Goal: Information Seeking & Learning: Learn about a topic

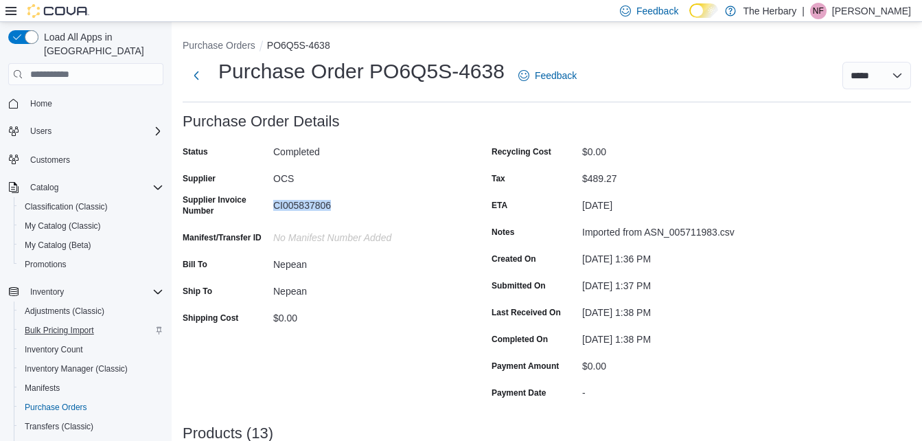
scroll to position [171, 0]
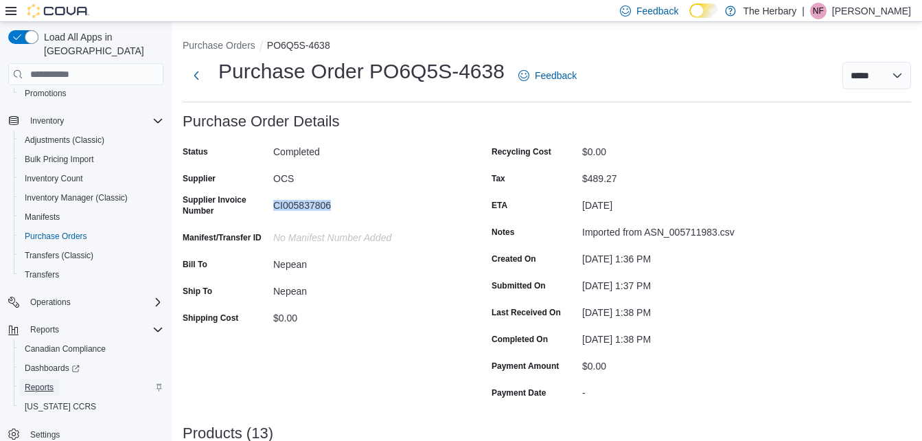
click at [48, 382] on span "Reports" at bounding box center [39, 387] width 29 height 11
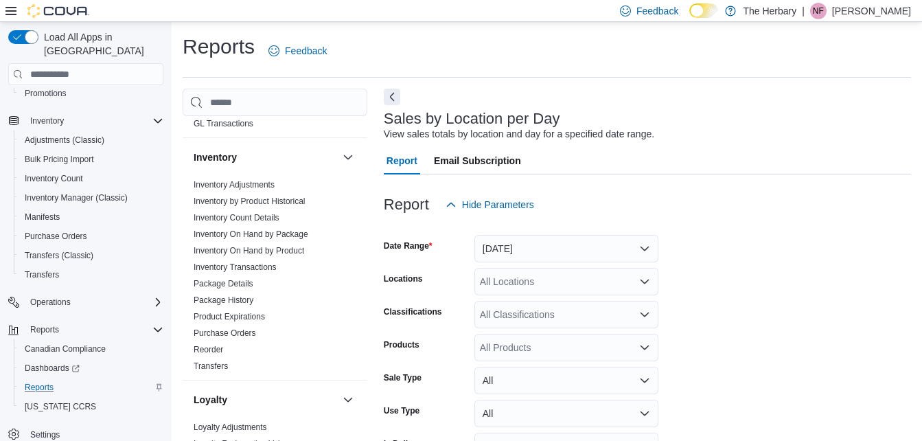
scroll to position [523, 0]
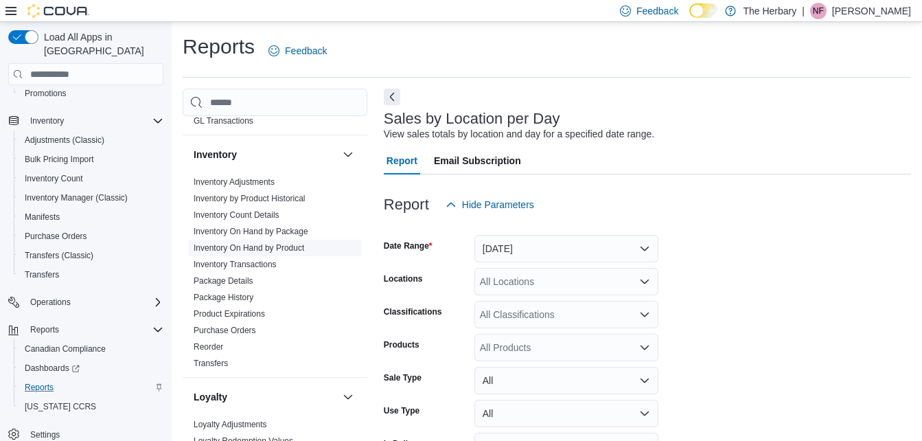
click at [285, 243] on link "Inventory On Hand by Product" at bounding box center [249, 248] width 111 height 10
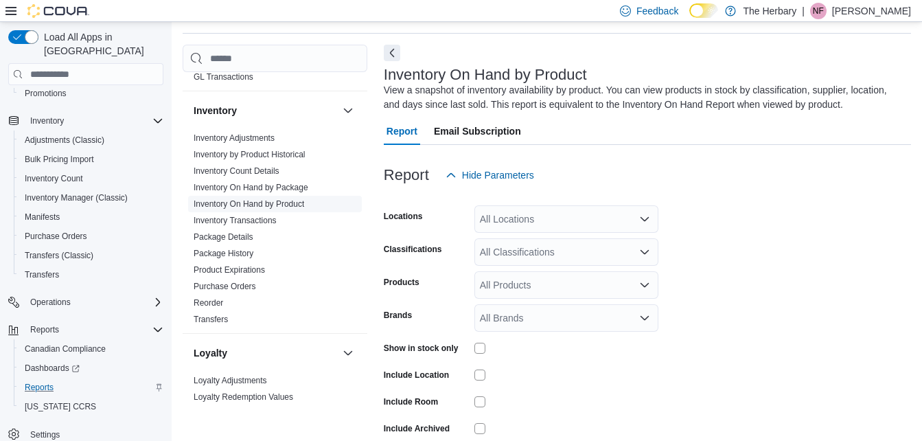
scroll to position [46, 0]
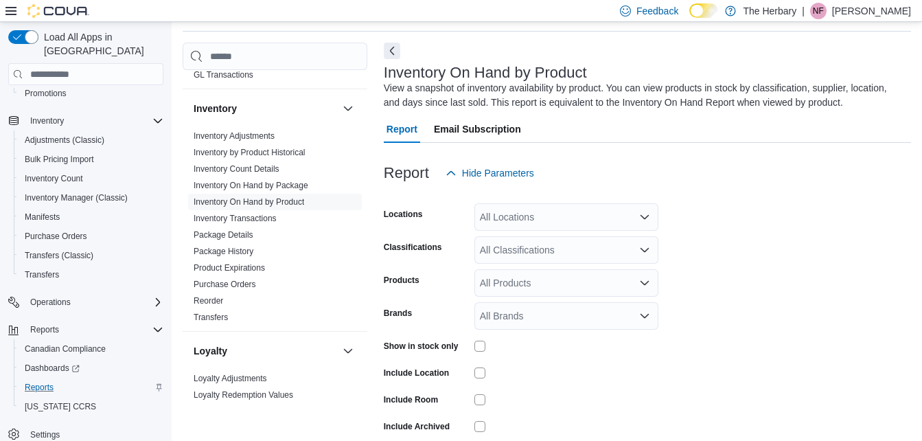
click at [540, 216] on div "All Locations" at bounding box center [566, 216] width 184 height 27
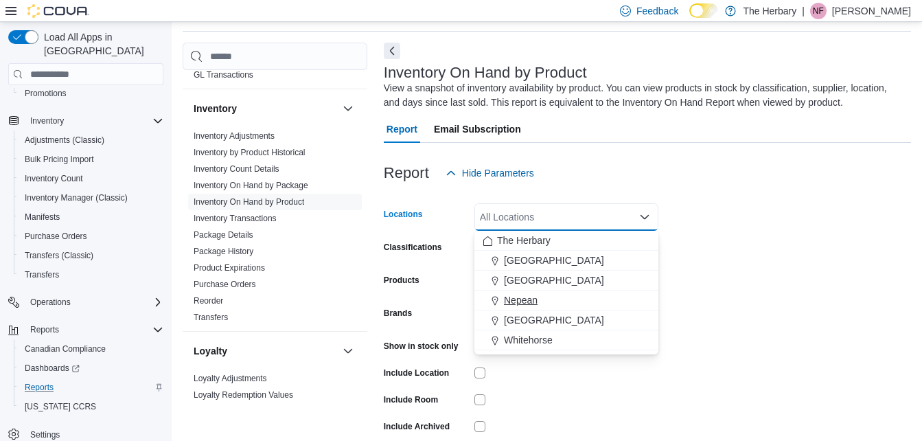
click at [538, 303] on div "Nepean" at bounding box center [567, 300] width 168 height 14
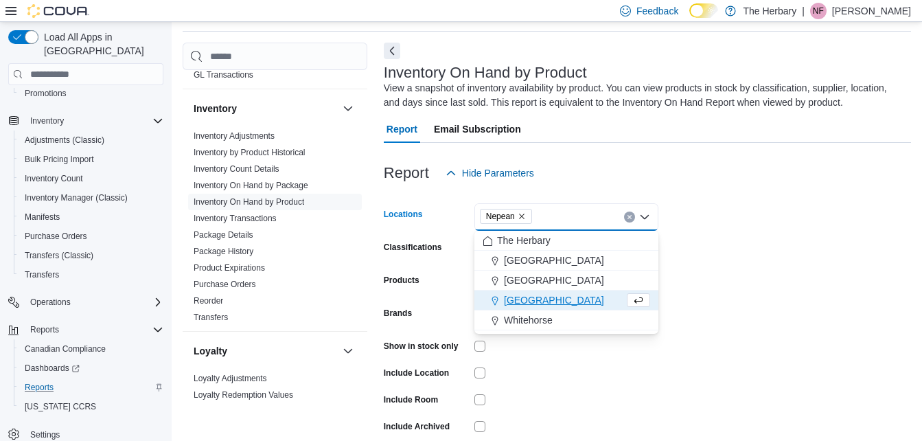
click at [727, 242] on form "Locations Nepean Combo box. Selected. [GEOGRAPHIC_DATA]. Press Backspace to del…" at bounding box center [647, 331] width 527 height 288
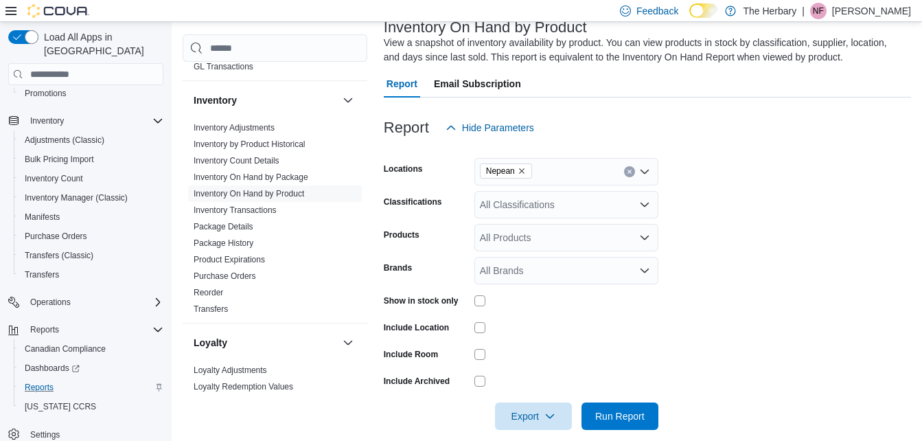
scroll to position [108, 0]
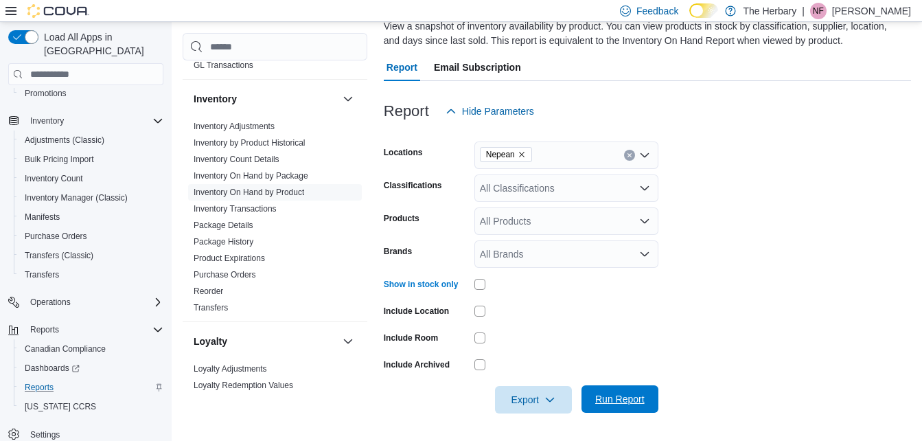
click at [630, 406] on span "Run Report" at bounding box center [620, 398] width 60 height 27
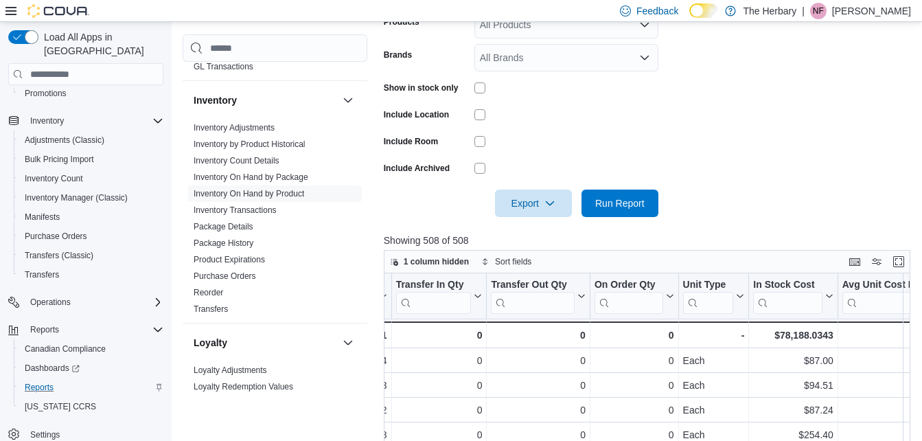
scroll to position [0, 613]
drag, startPoint x: 777, startPoint y: 331, endPoint x: 809, endPoint y: 333, distance: 31.6
click at [809, 333] on div "$78,188.0343" at bounding box center [792, 335] width 80 height 16
copy div "78,188"
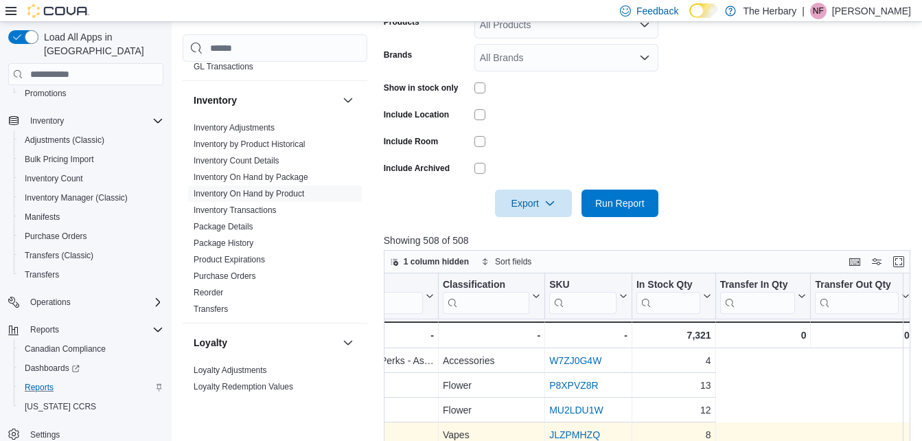
scroll to position [0, 0]
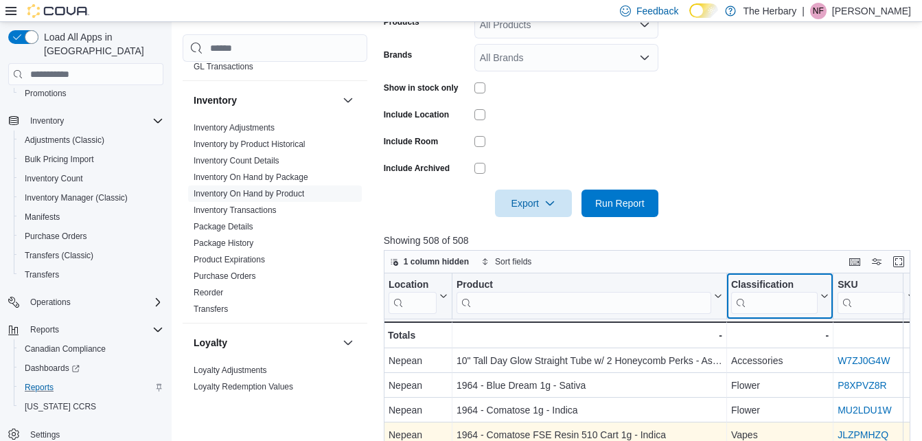
click at [774, 305] on input "search" at bounding box center [774, 303] width 87 height 22
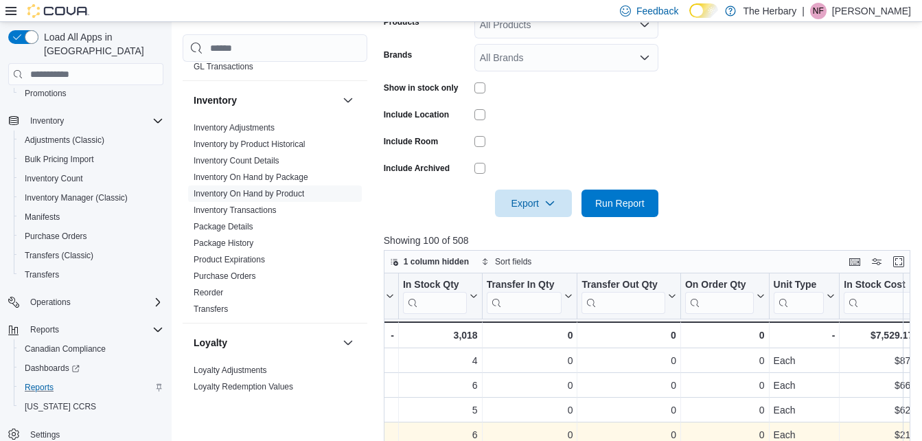
scroll to position [0, 595]
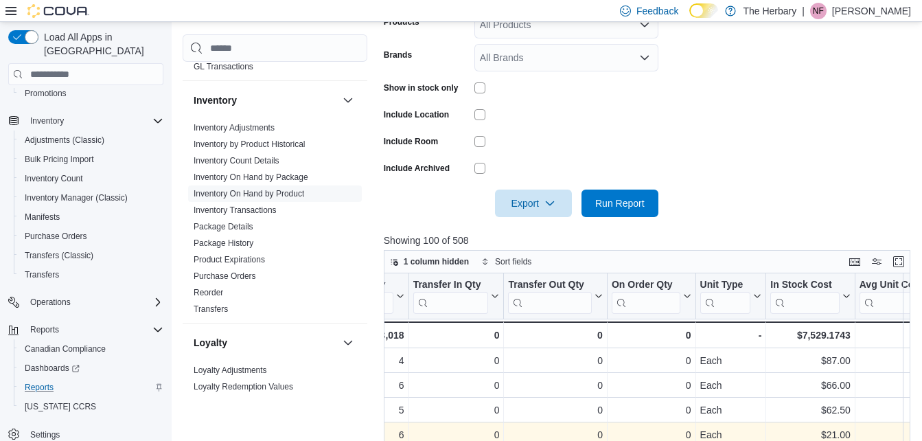
type input "******"
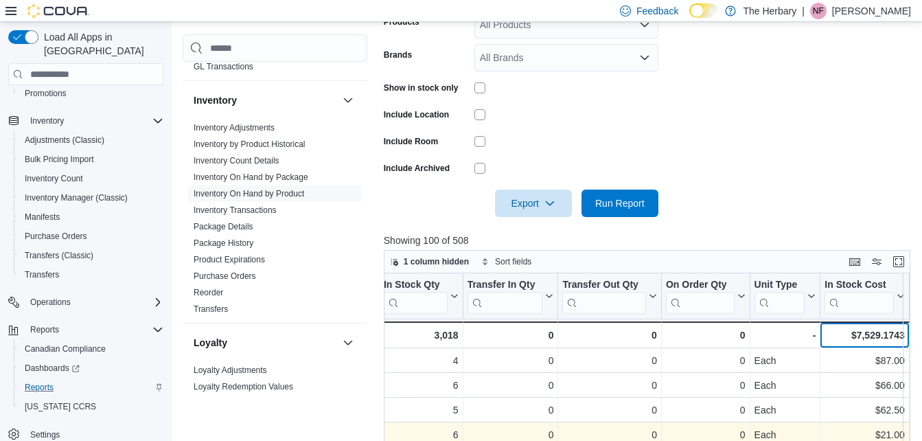
drag, startPoint x: 879, startPoint y: 333, endPoint x: 853, endPoint y: 335, distance: 26.2
click at [853, 335] on div "$7,529.1743" at bounding box center [864, 335] width 80 height 16
copy div "$7,529"
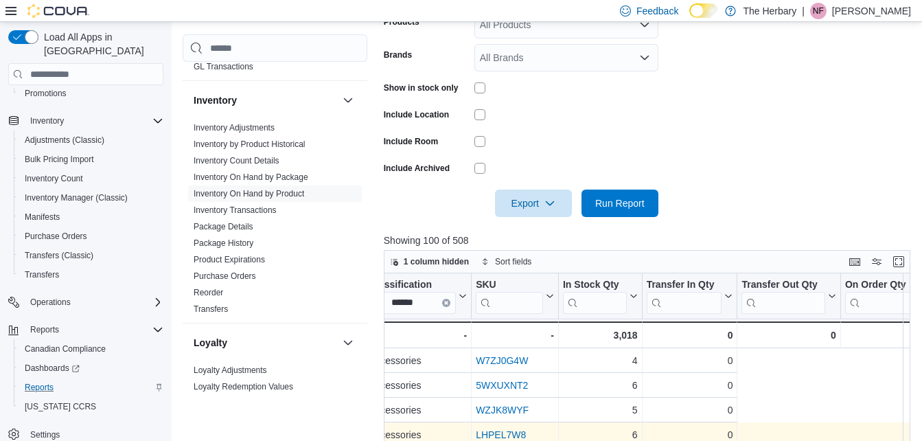
scroll to position [0, 39]
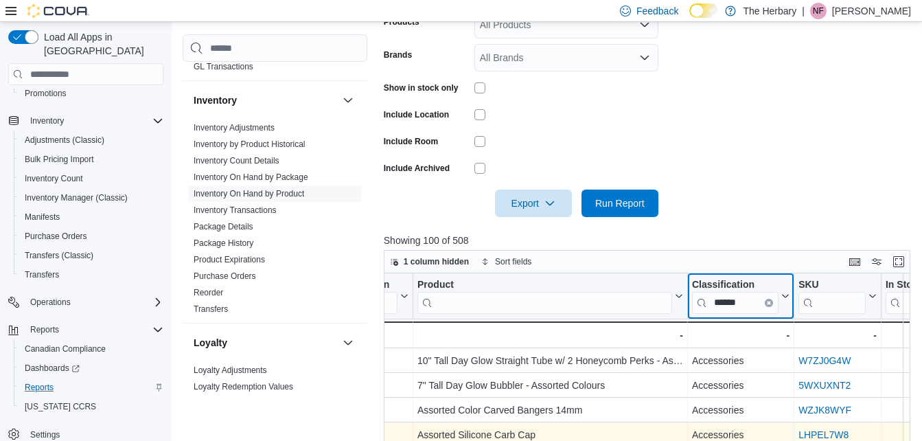
click at [769, 303] on icon "Clear input" at bounding box center [769, 302] width 3 height 3
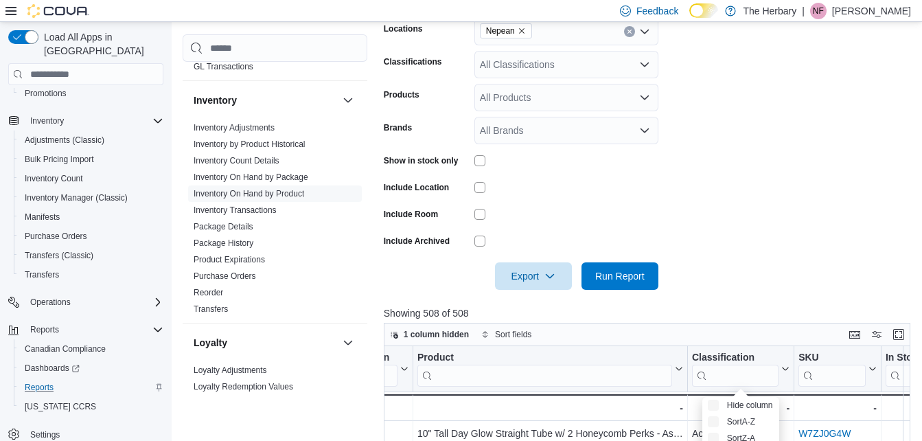
scroll to position [187, 0]
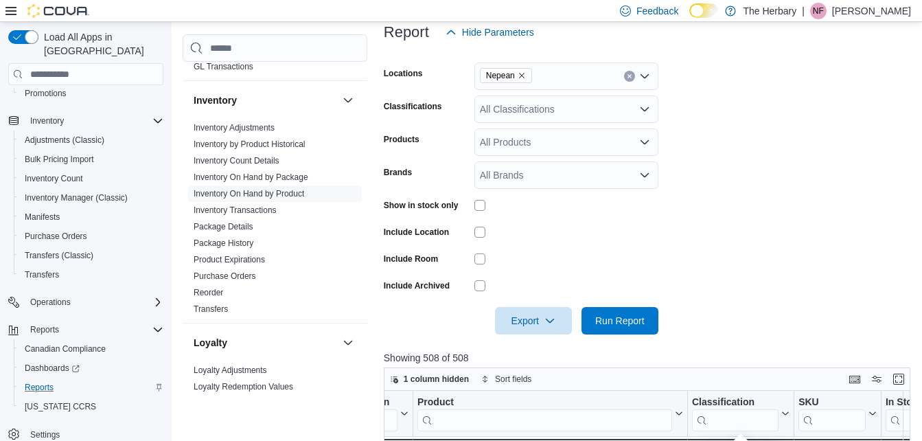
click at [643, 108] on icon "Open list of options" at bounding box center [644, 109] width 11 height 11
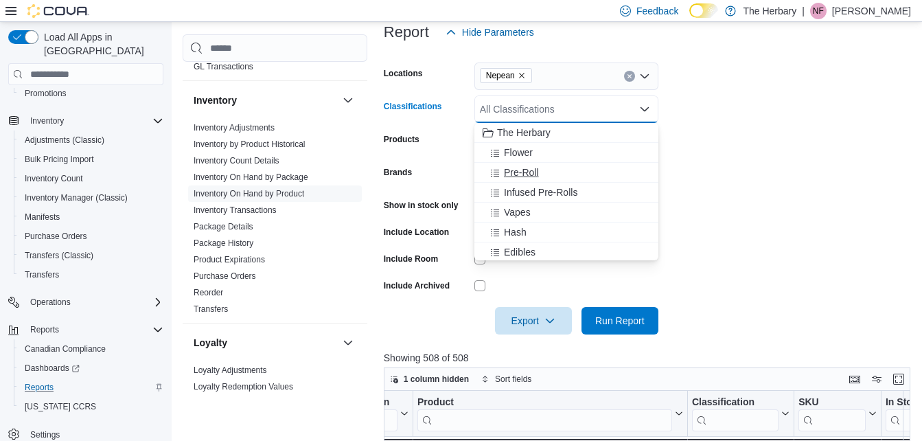
click at [527, 175] on span "Pre-Roll" at bounding box center [521, 172] width 35 height 14
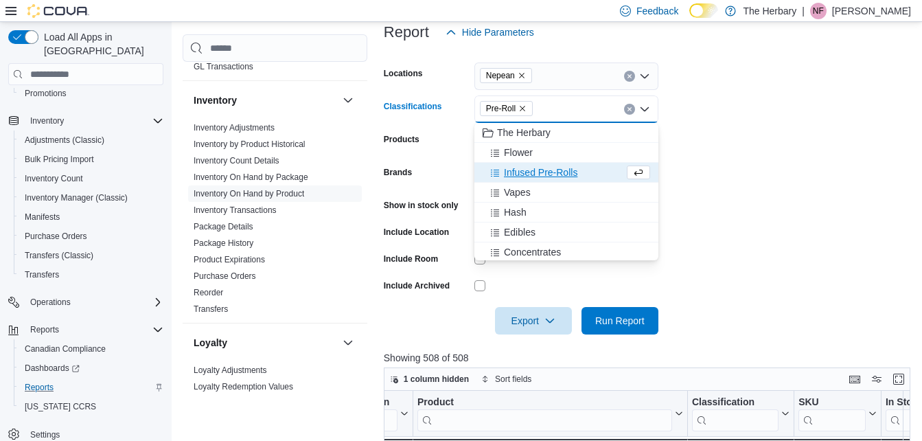
click at [527, 175] on span "Infused Pre-Rolls" at bounding box center [540, 172] width 73 height 14
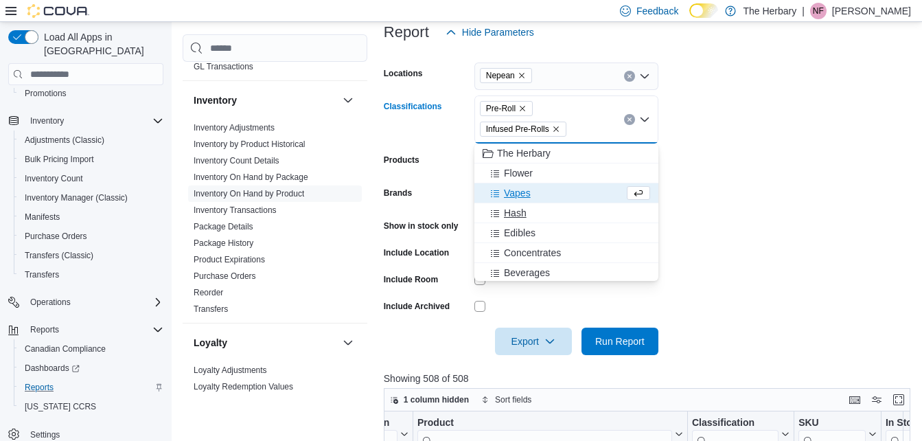
click at [518, 211] on span "Hash" at bounding box center [515, 213] width 23 height 14
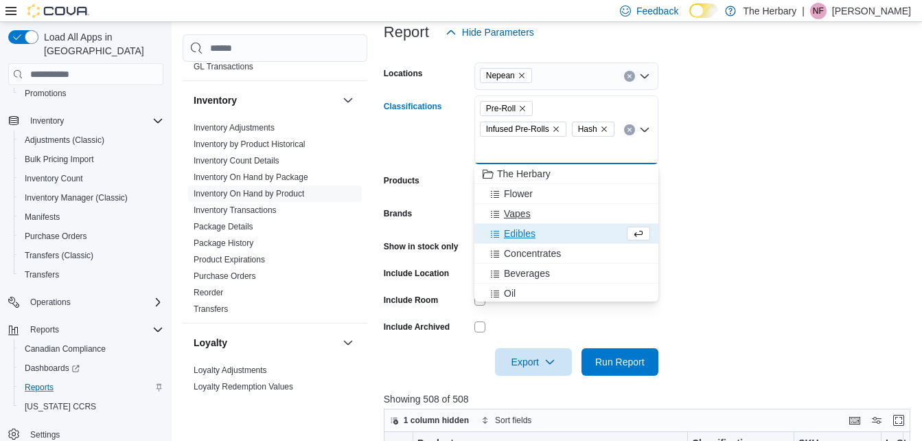
click at [518, 214] on span "Vapes" at bounding box center [517, 214] width 27 height 14
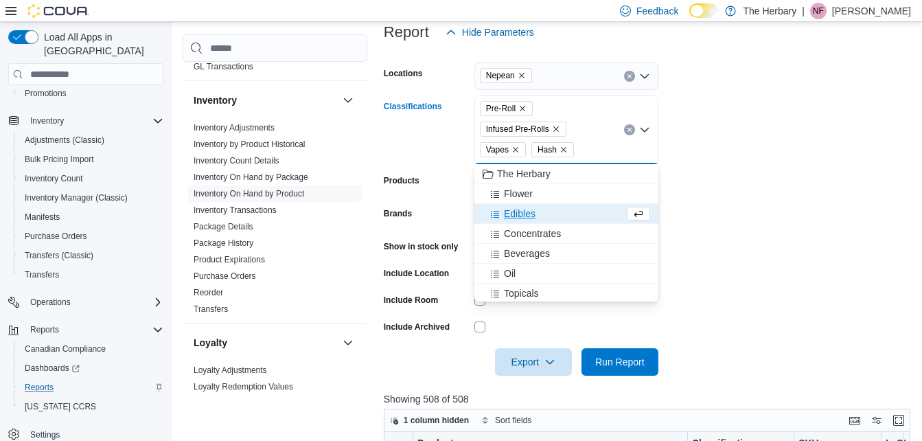
click at [518, 214] on span "Edibles" at bounding box center [520, 214] width 32 height 14
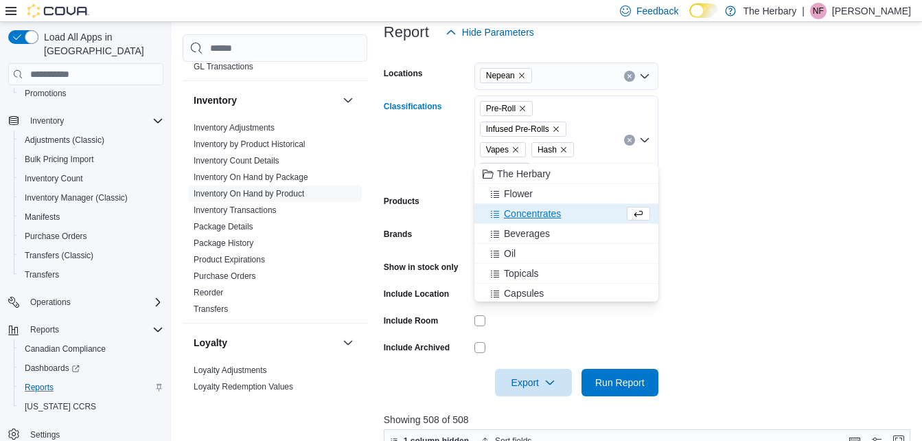
click at [518, 214] on span "Concentrates" at bounding box center [532, 214] width 57 height 14
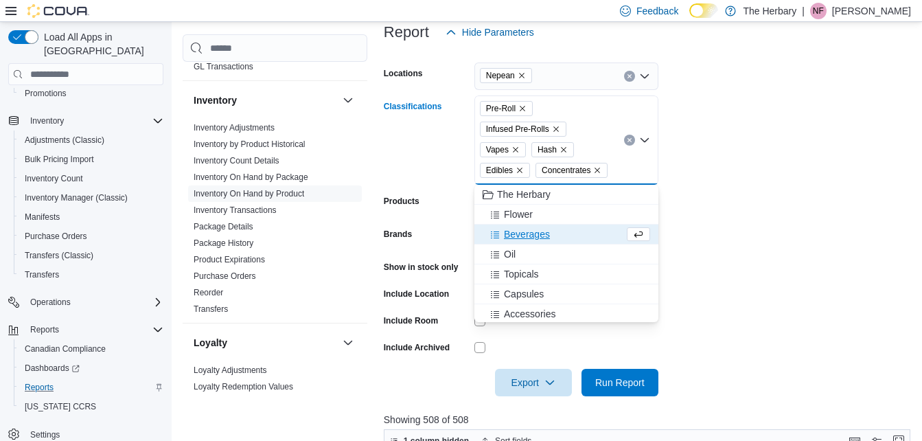
click at [518, 214] on span "Flower" at bounding box center [518, 214] width 29 height 14
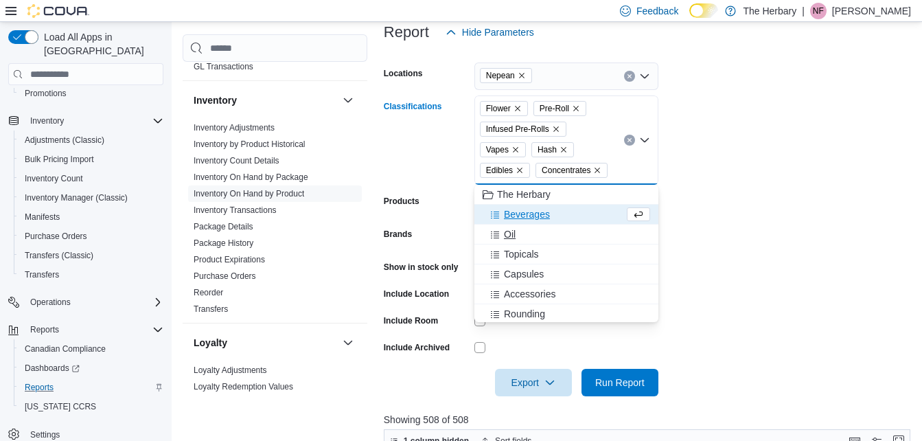
click at [514, 238] on span "Oil" at bounding box center [510, 234] width 12 height 14
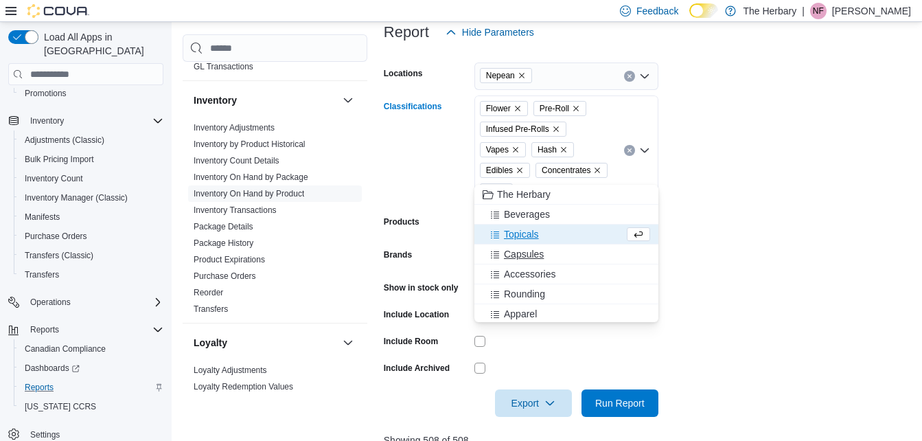
click at [526, 252] on span "Capsules" at bounding box center [524, 254] width 40 height 14
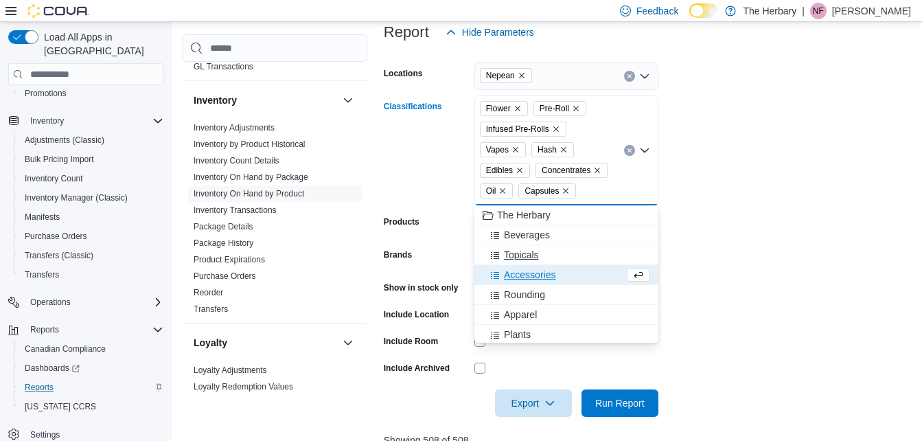
click at [527, 251] on span "Topicals" at bounding box center [521, 255] width 35 height 14
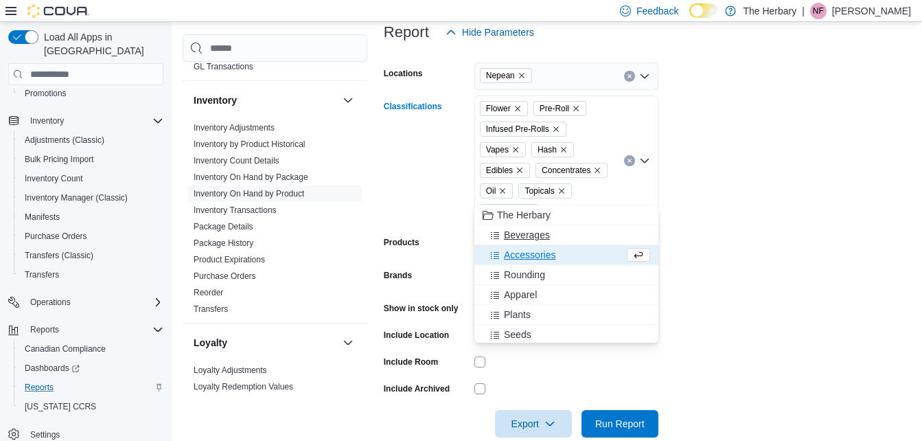
click at [532, 235] on span "Beverages" at bounding box center [527, 235] width 46 height 14
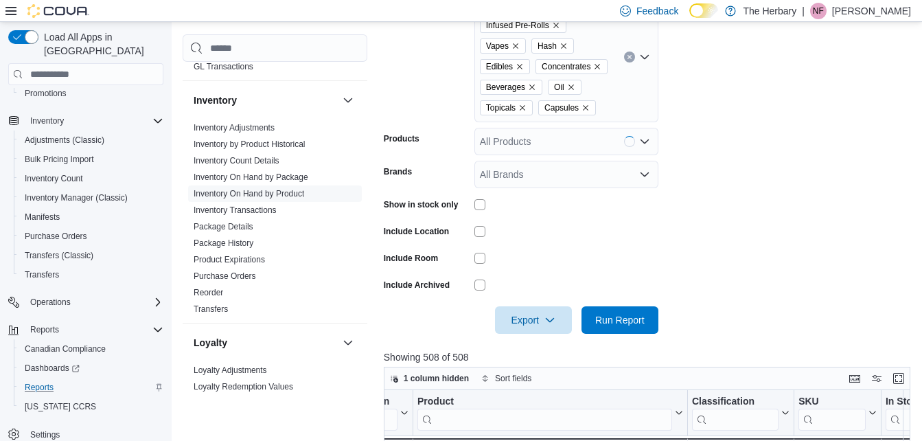
scroll to position [321, 0]
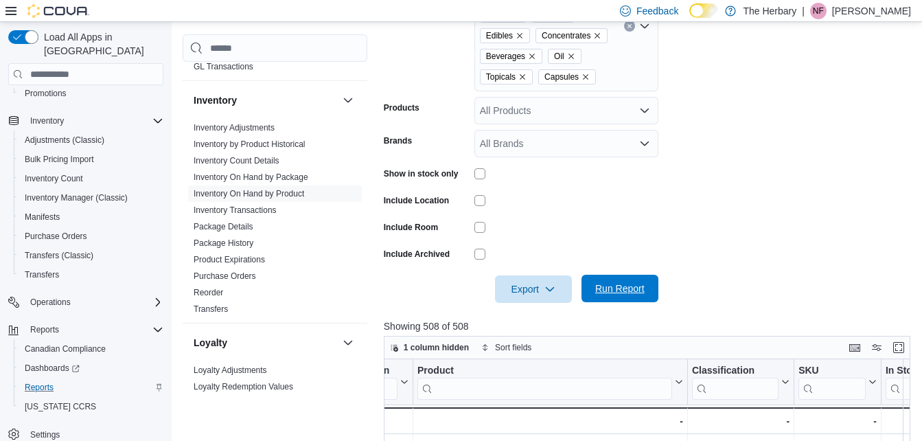
click at [638, 293] on span "Run Report" at bounding box center [619, 288] width 49 height 14
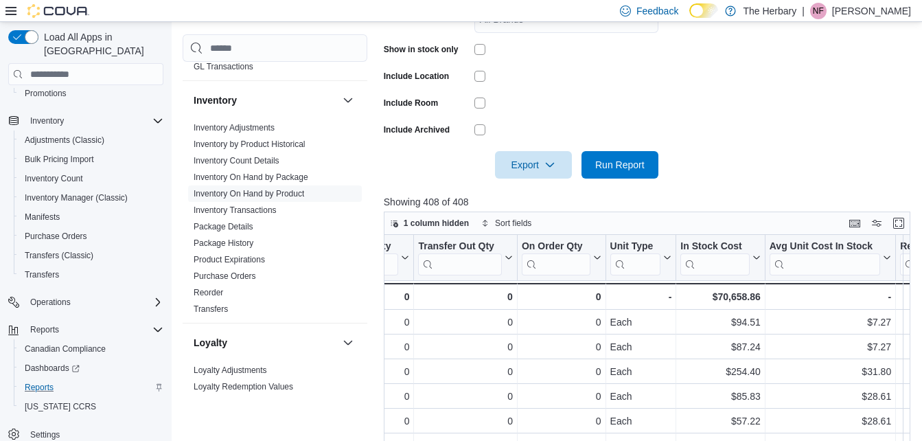
scroll to position [0, 686]
drag, startPoint x: 715, startPoint y: 299, endPoint x: 748, endPoint y: 295, distance: 32.5
click at [748, 295] on div "$70,658.86" at bounding box center [720, 296] width 80 height 16
copy div "70,658"
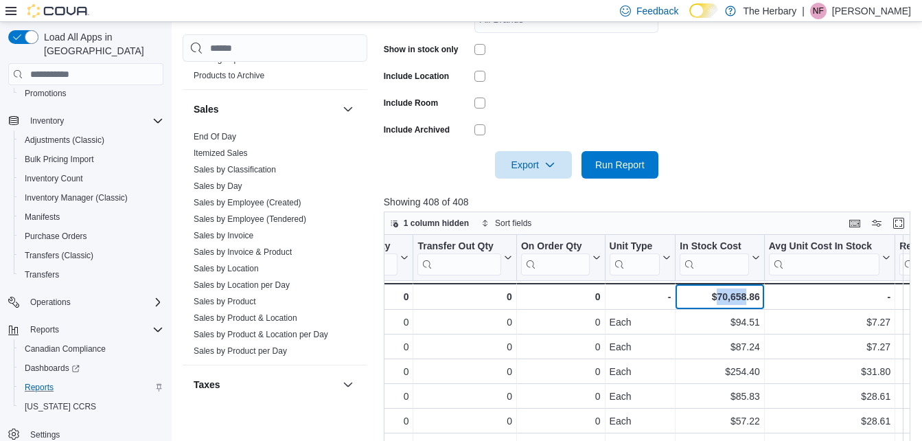
scroll to position [1037, 0]
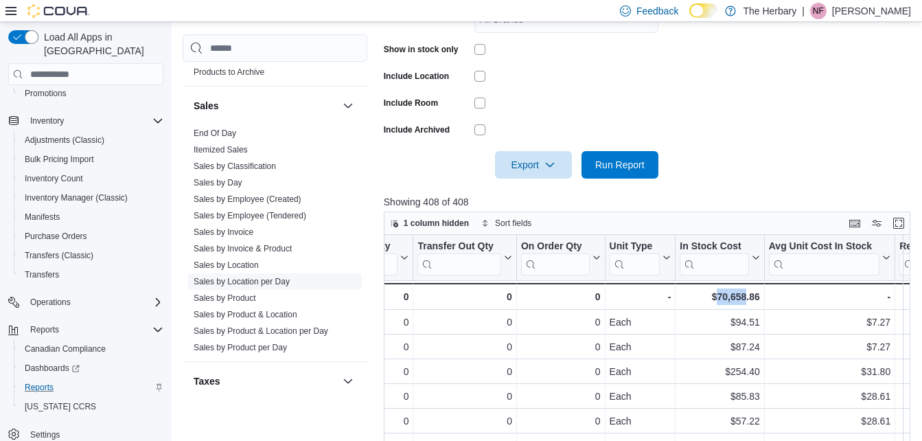
click at [268, 277] on link "Sales by Location per Day" at bounding box center [242, 282] width 96 height 10
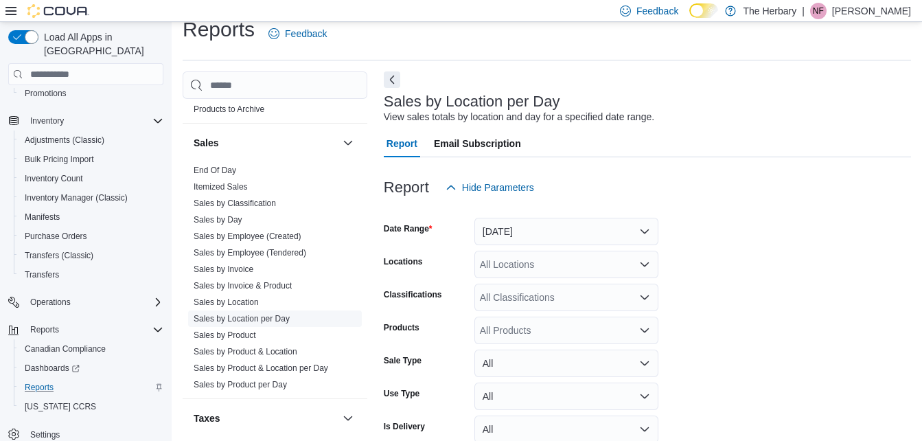
scroll to position [32, 0]
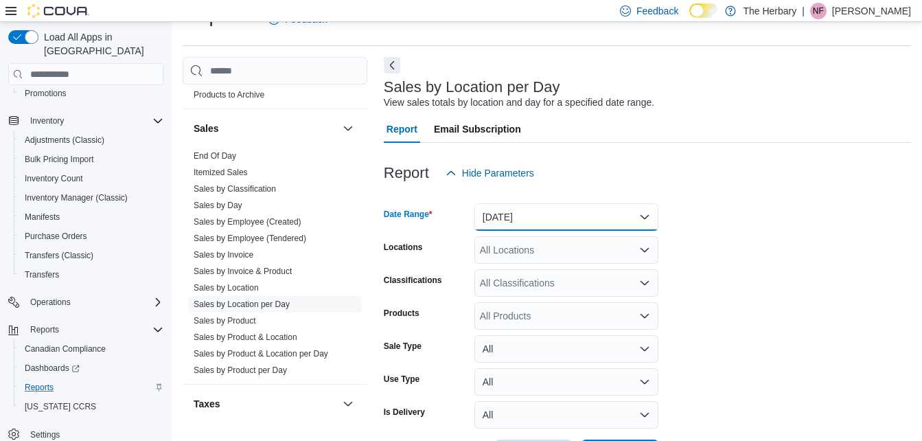
click at [636, 214] on button "[DATE]" at bounding box center [566, 216] width 184 height 27
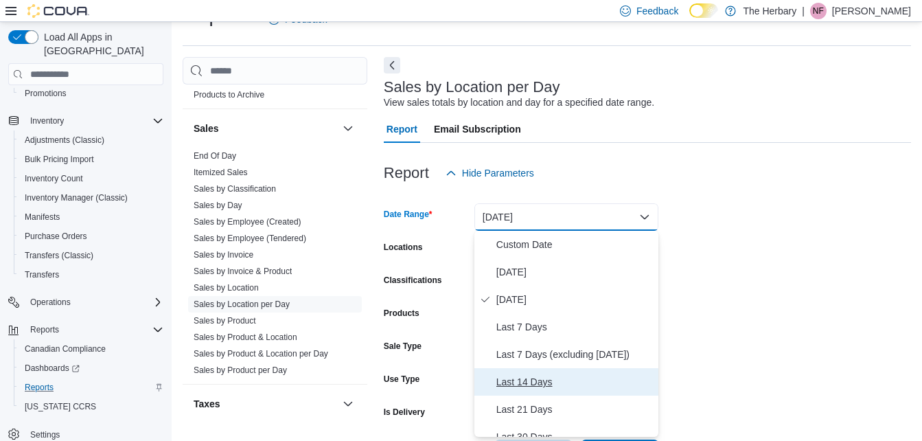
click at [536, 378] on span "Last 14 Days" at bounding box center [574, 381] width 157 height 16
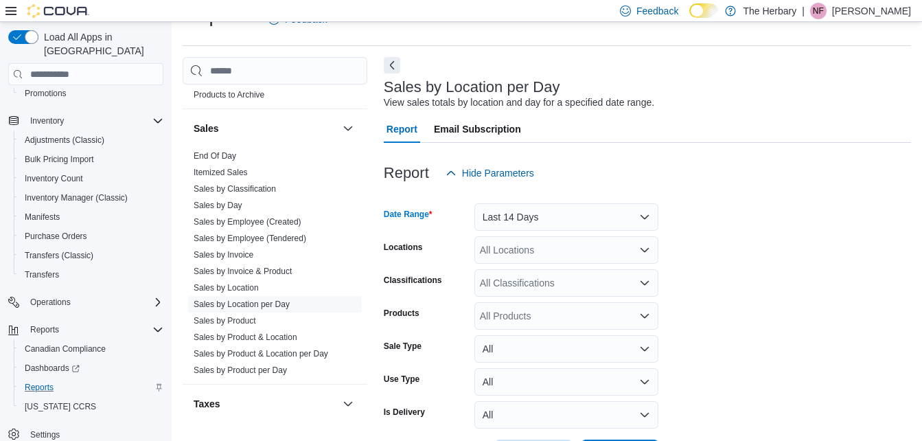
click at [607, 251] on div "All Locations" at bounding box center [566, 249] width 184 height 27
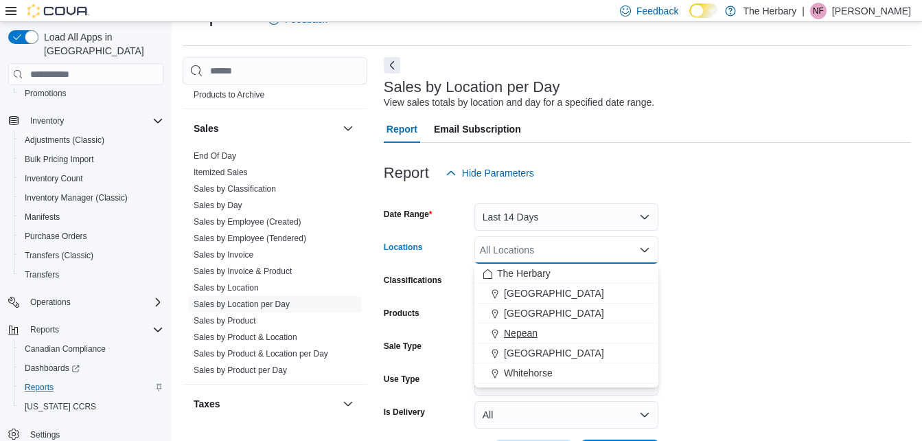
click at [526, 328] on span "Nepean" at bounding box center [521, 333] width 34 height 14
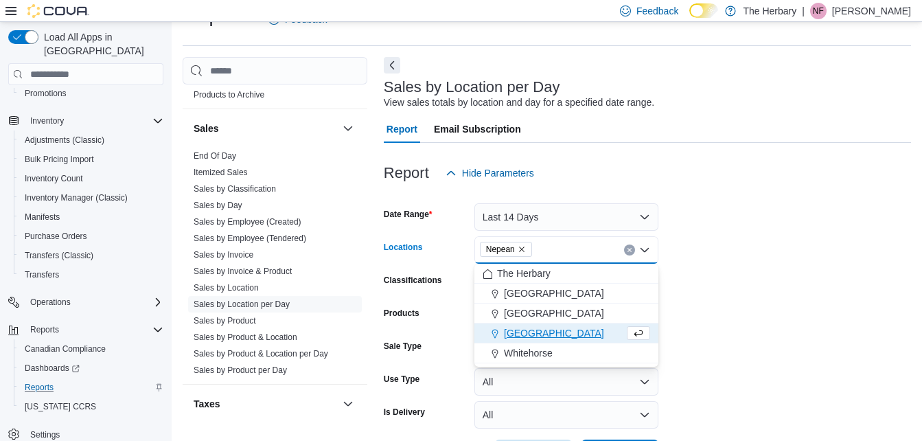
click at [693, 266] on form "Date Range Last 14 Days Locations [GEOGRAPHIC_DATA] Combo box. Selected. [GEOGR…" at bounding box center [647, 327] width 527 height 280
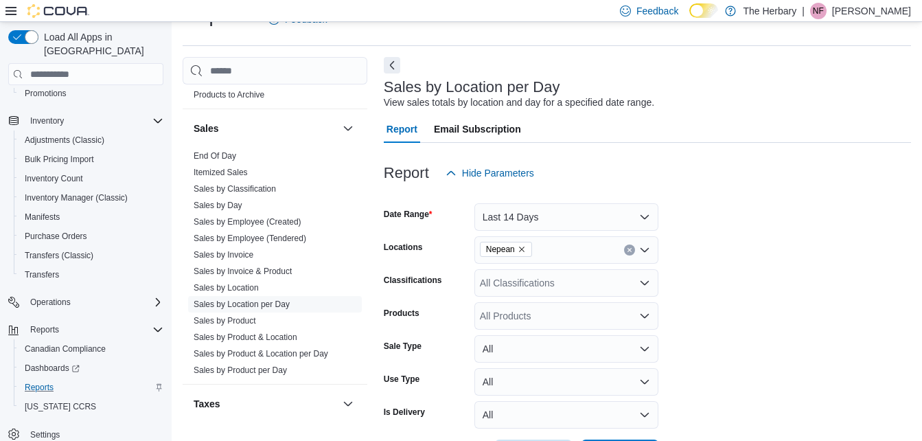
scroll to position [85, 0]
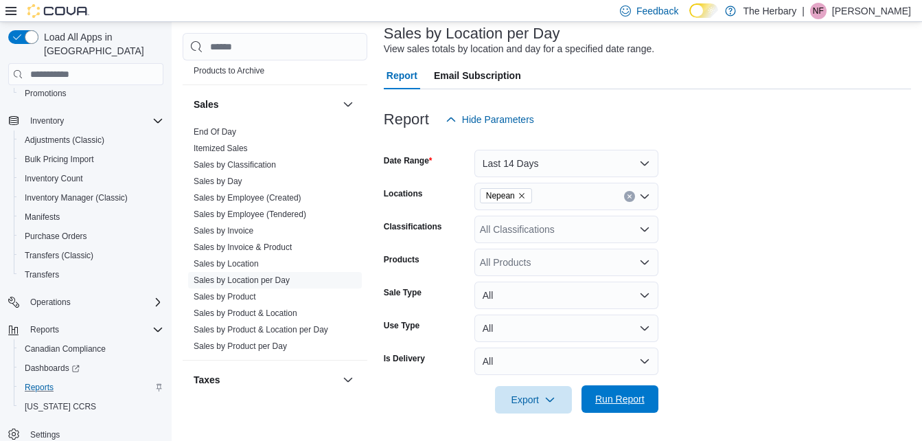
click at [621, 407] on span "Run Report" at bounding box center [620, 398] width 60 height 27
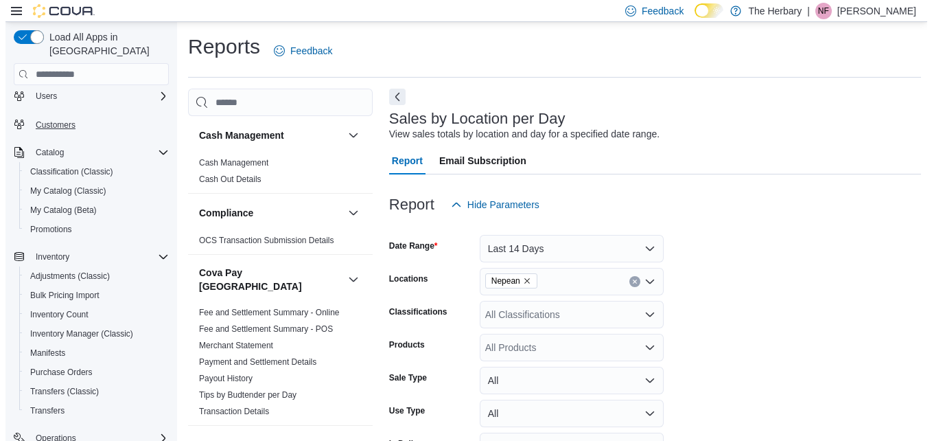
scroll to position [34, 0]
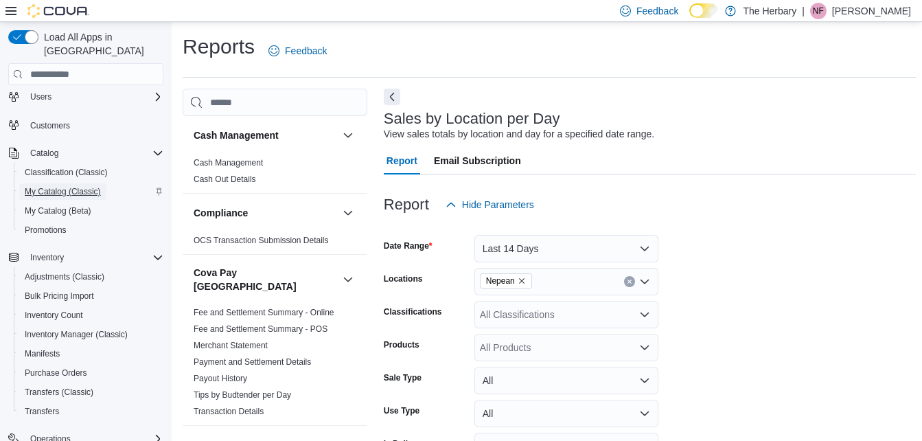
click at [62, 186] on span "My Catalog (Classic)" at bounding box center [63, 191] width 76 height 11
